Goal: Information Seeking & Learning: Learn about a topic

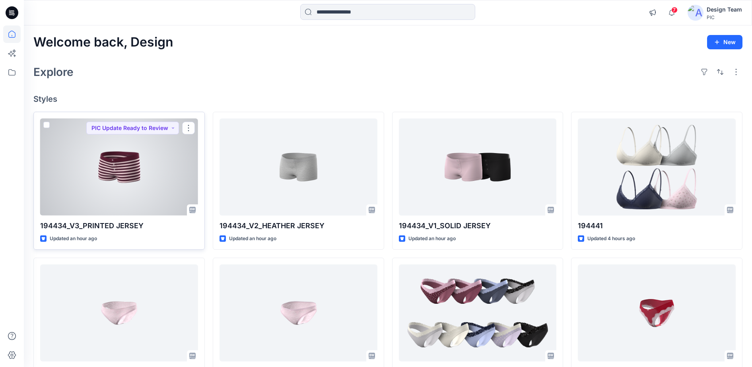
click at [126, 168] on div at bounding box center [119, 166] width 158 height 97
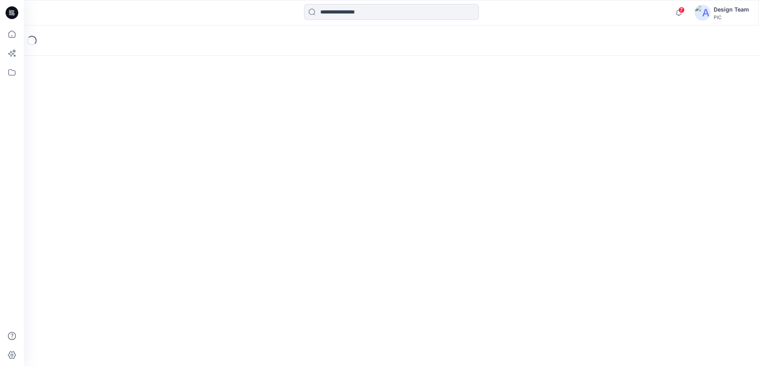
click at [126, 168] on div "Loading..." at bounding box center [392, 196] width 736 height 342
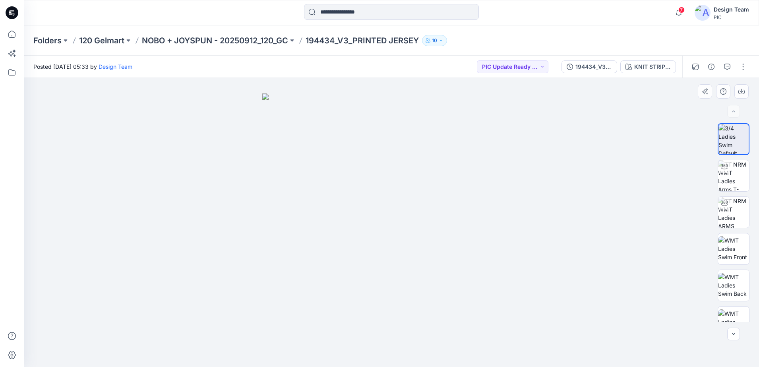
click at [421, 248] on img at bounding box center [391, 230] width 258 height 274
click at [734, 179] on img at bounding box center [733, 175] width 31 height 31
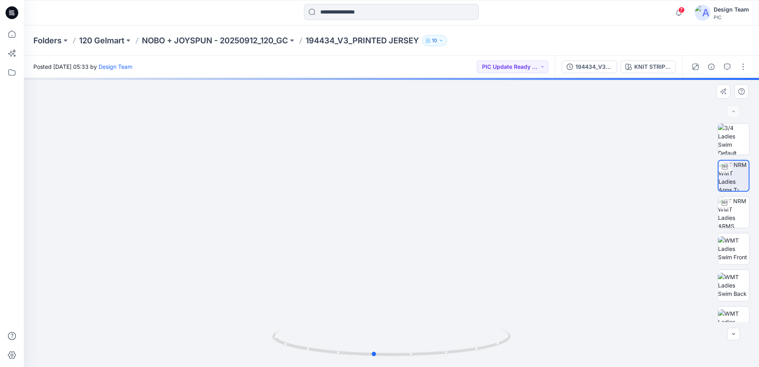
drag, startPoint x: 445, startPoint y: 331, endPoint x: 421, endPoint y: 246, distance: 88.4
click at [421, 246] on div at bounding box center [392, 222] width 736 height 289
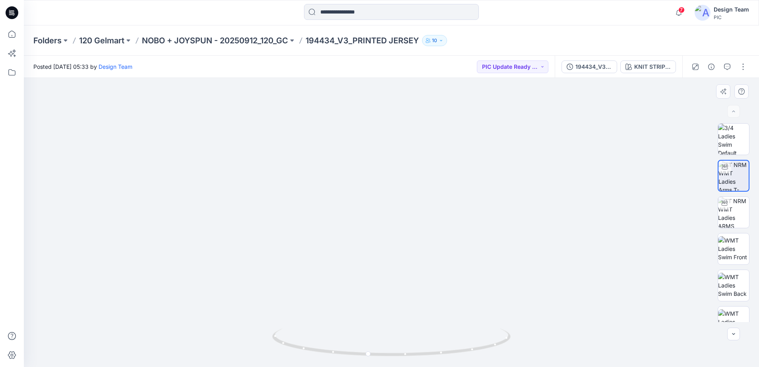
drag, startPoint x: 389, startPoint y: 324, endPoint x: 406, endPoint y: 284, distance: 43.1
click at [501, 320] on img at bounding box center [392, 123] width 686 height 487
drag, startPoint x: 381, startPoint y: 280, endPoint x: 229, endPoint y: 214, distance: 165.4
click at [229, 214] on img at bounding box center [392, 92] width 686 height 549
drag, startPoint x: 369, startPoint y: 354, endPoint x: 393, endPoint y: 351, distance: 24.9
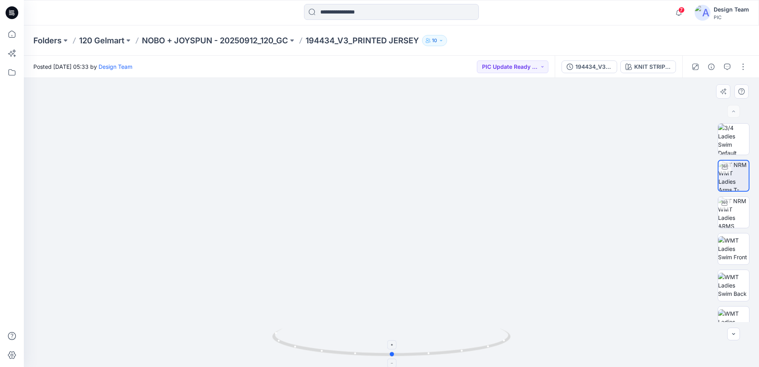
click at [393, 351] on icon at bounding box center [392, 343] width 241 height 30
click at [737, 252] on img at bounding box center [733, 248] width 31 height 25
drag, startPoint x: 496, startPoint y: 276, endPoint x: 502, endPoint y: 120, distance: 156.0
click at [502, 120] on img at bounding box center [392, 120] width 494 height 494
click at [734, 333] on icon "button" at bounding box center [734, 334] width 6 height 6
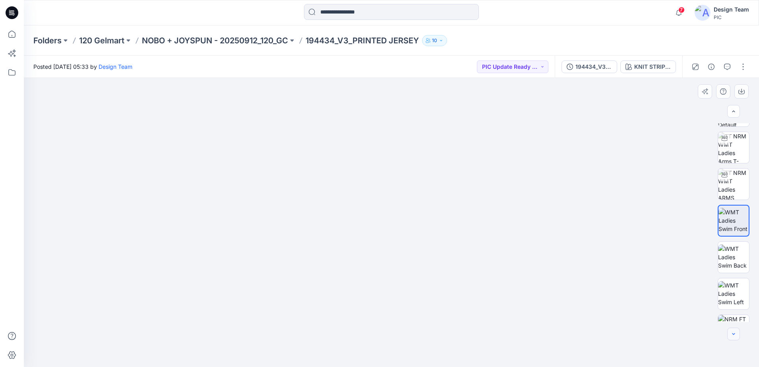
scroll to position [31, 0]
click at [738, 296] on img at bounding box center [733, 290] width 31 height 25
drag, startPoint x: 400, startPoint y: 319, endPoint x: 405, endPoint y: 180, distance: 139.2
click at [405, 180] on img at bounding box center [391, 108] width 517 height 517
drag, startPoint x: 398, startPoint y: 342, endPoint x: 413, endPoint y: 311, distance: 34.7
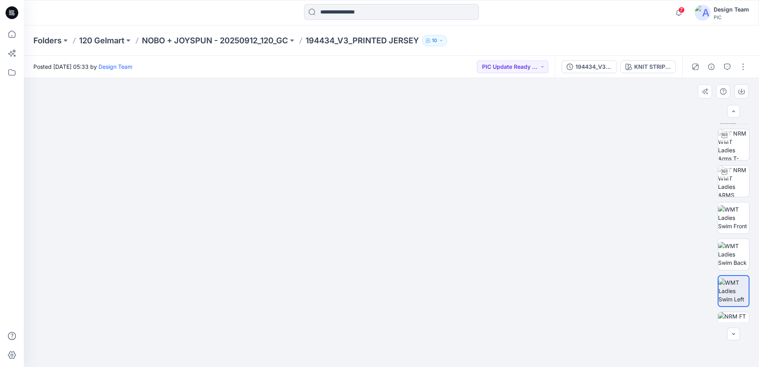
click at [413, 311] on img at bounding box center [391, 108] width 517 height 517
click at [726, 261] on img at bounding box center [733, 254] width 31 height 25
click at [481, 334] on img at bounding box center [392, 197] width 494 height 339
drag, startPoint x: 392, startPoint y: 308, endPoint x: 390, endPoint y: 170, distance: 138.4
click at [390, 170] on img at bounding box center [391, 129] width 475 height 475
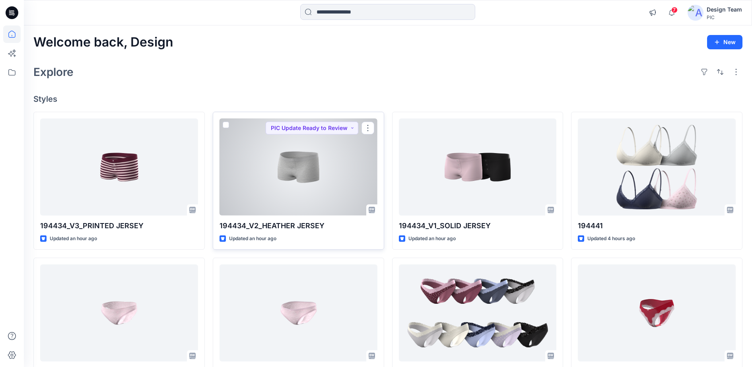
click at [320, 167] on div at bounding box center [298, 166] width 158 height 97
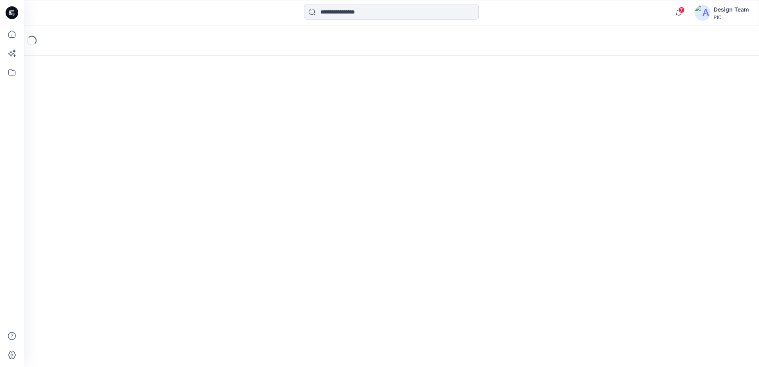
click at [320, 167] on div "Loading..." at bounding box center [392, 196] width 736 height 342
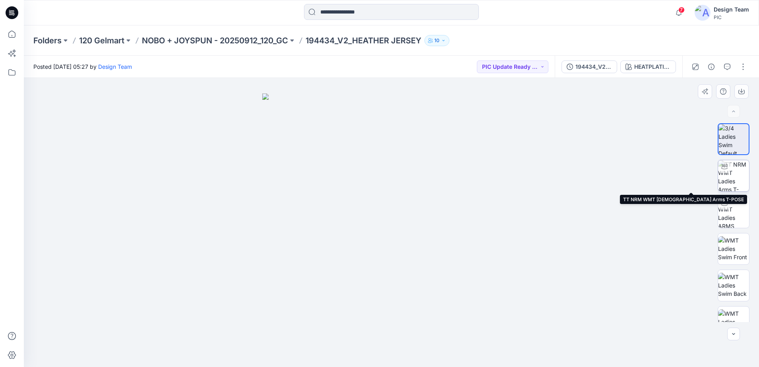
click at [732, 176] on img at bounding box center [733, 175] width 31 height 31
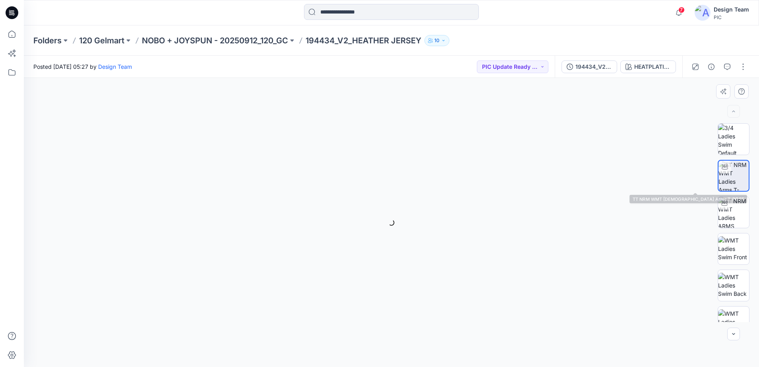
click at [732, 176] on img at bounding box center [734, 176] width 30 height 30
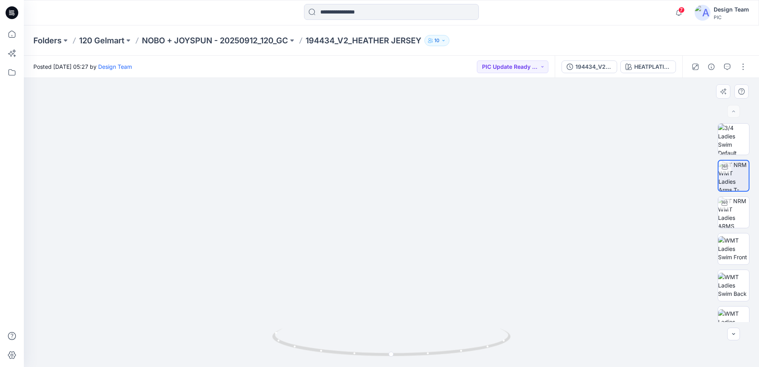
drag, startPoint x: 550, startPoint y: 259, endPoint x: 546, endPoint y: 193, distance: 66.1
click at [546, 193] on img at bounding box center [391, 120] width 567 height 494
drag, startPoint x: 390, startPoint y: 355, endPoint x: 354, endPoint y: 342, distance: 38.7
click at [354, 342] on icon at bounding box center [392, 343] width 241 height 30
click at [735, 212] on img at bounding box center [733, 212] width 31 height 31
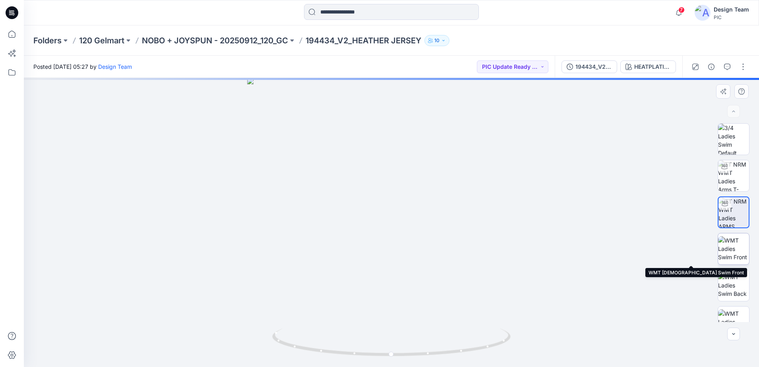
click at [727, 243] on img at bounding box center [733, 248] width 31 height 25
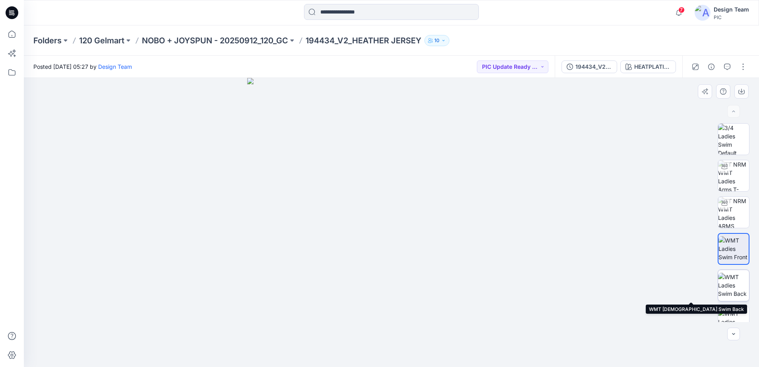
click at [735, 285] on img at bounding box center [733, 285] width 31 height 25
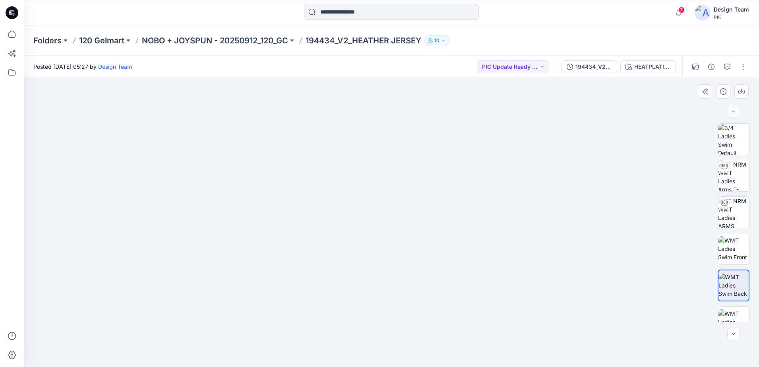
drag, startPoint x: 412, startPoint y: 318, endPoint x: 411, endPoint y: 204, distance: 113.3
click at [411, 205] on img at bounding box center [392, 148] width 438 height 438
click at [734, 335] on icon "button" at bounding box center [734, 334] width 6 height 6
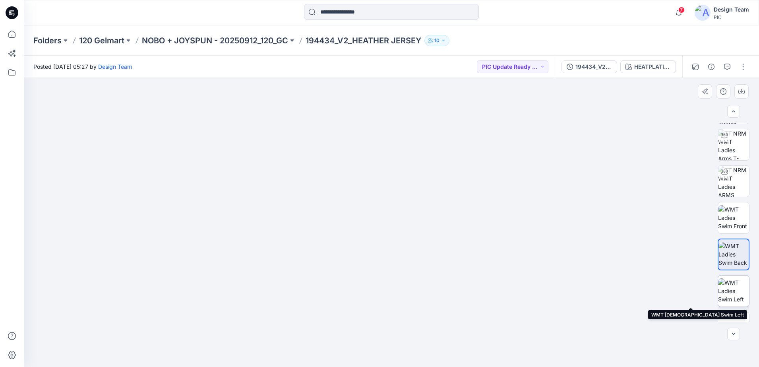
click at [727, 295] on img at bounding box center [733, 290] width 31 height 25
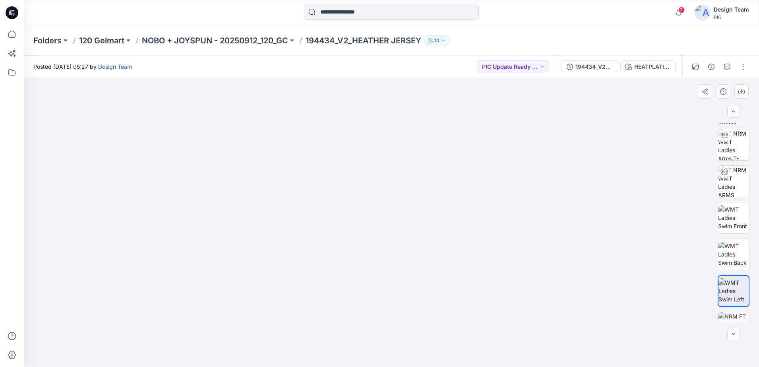
drag, startPoint x: 404, startPoint y: 324, endPoint x: 435, endPoint y: 245, distance: 85.1
click at [436, 245] on img at bounding box center [392, 161] width 438 height 411
drag, startPoint x: 386, startPoint y: 299, endPoint x: 518, endPoint y: 291, distance: 131.8
click at [458, 302] on img at bounding box center [392, 150] width 438 height 434
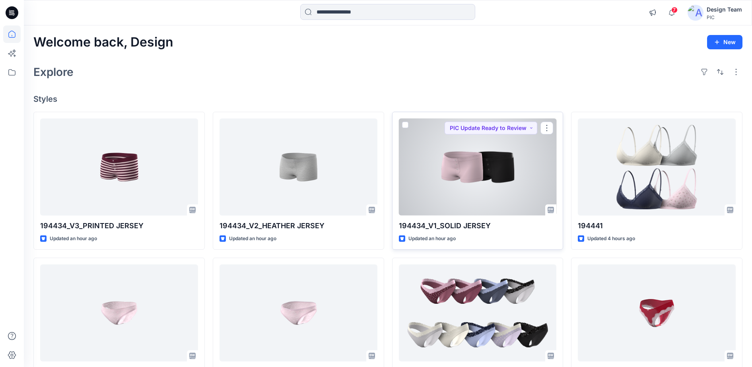
click at [482, 165] on div at bounding box center [478, 166] width 158 height 97
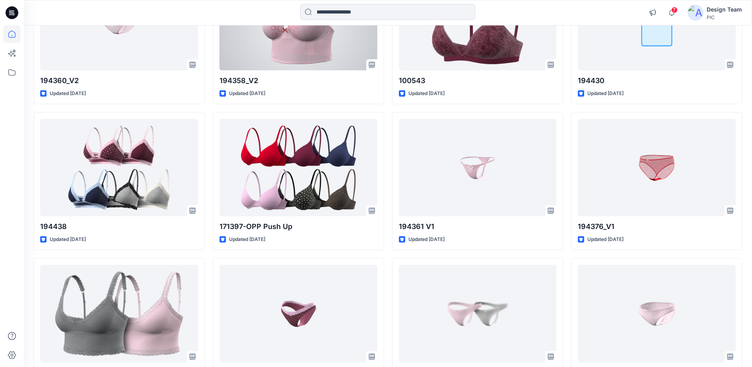
scroll to position [1590, 0]
